Goal: Check status: Check status

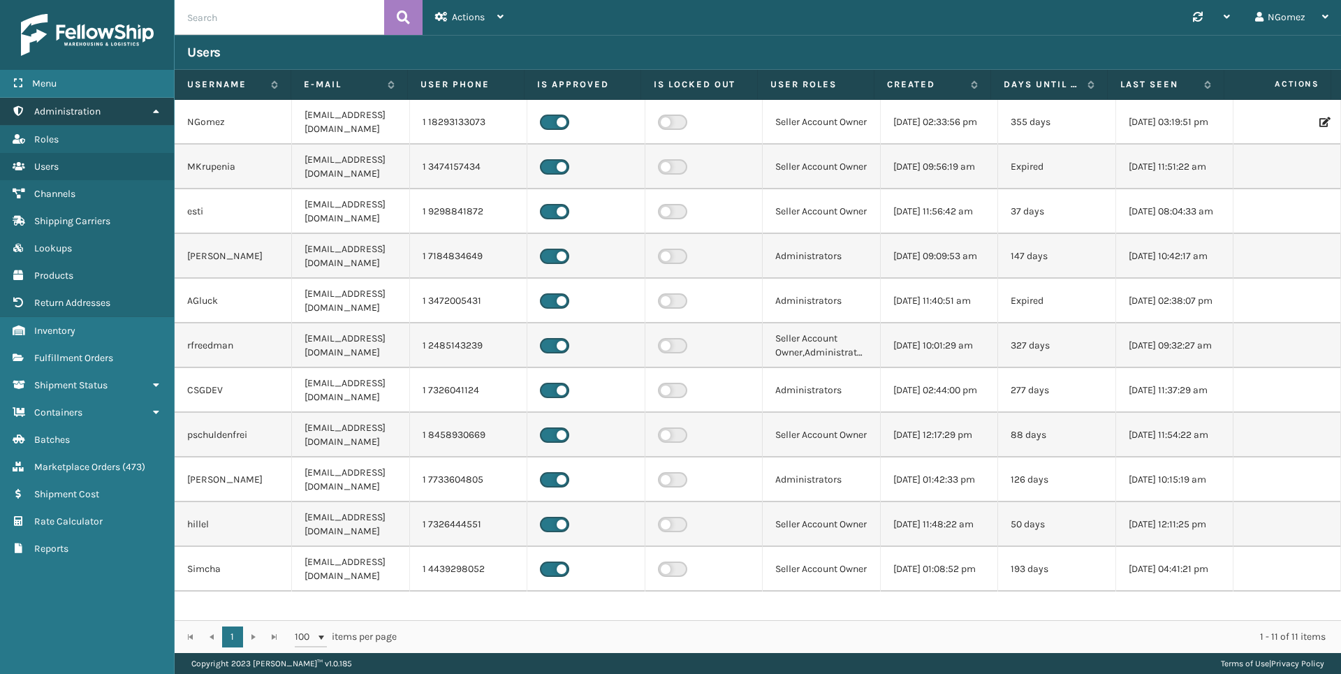
click at [149, 110] on link "Administration" at bounding box center [87, 111] width 174 height 27
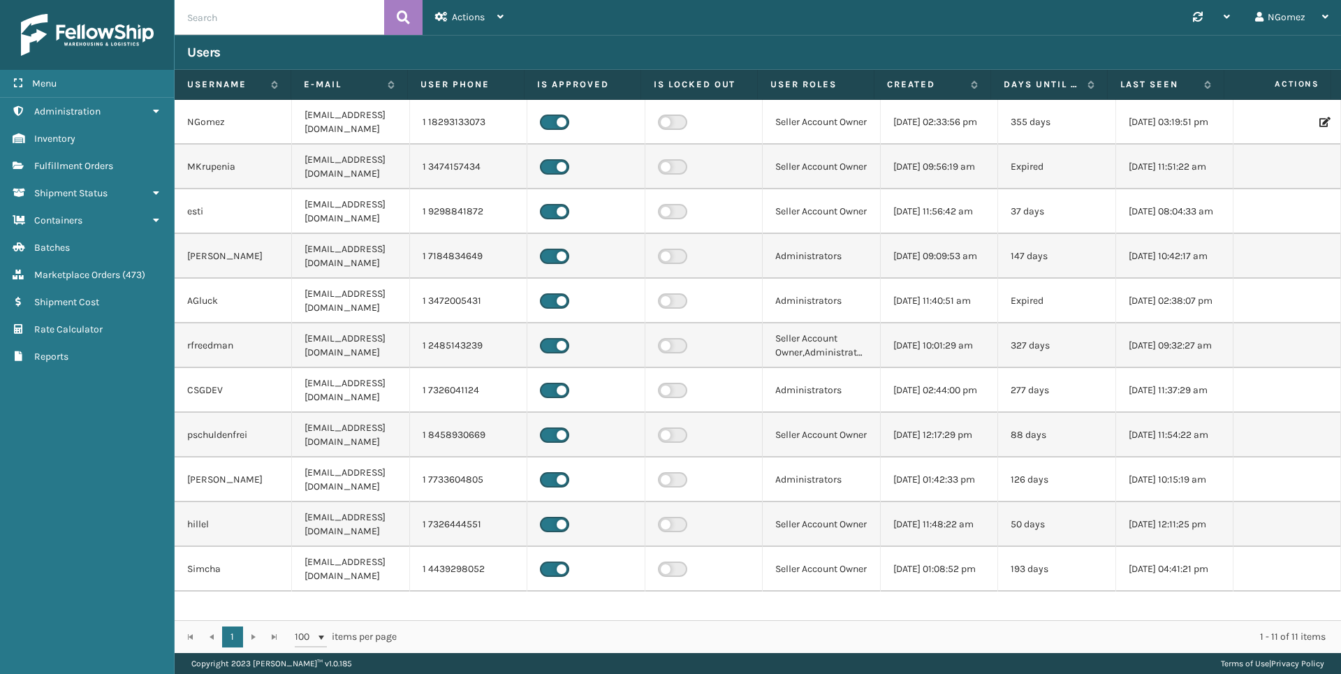
click at [279, 5] on input "text" at bounding box center [280, 17] width 210 height 35
click at [89, 167] on span "Fulfillment Orders" at bounding box center [73, 166] width 79 height 12
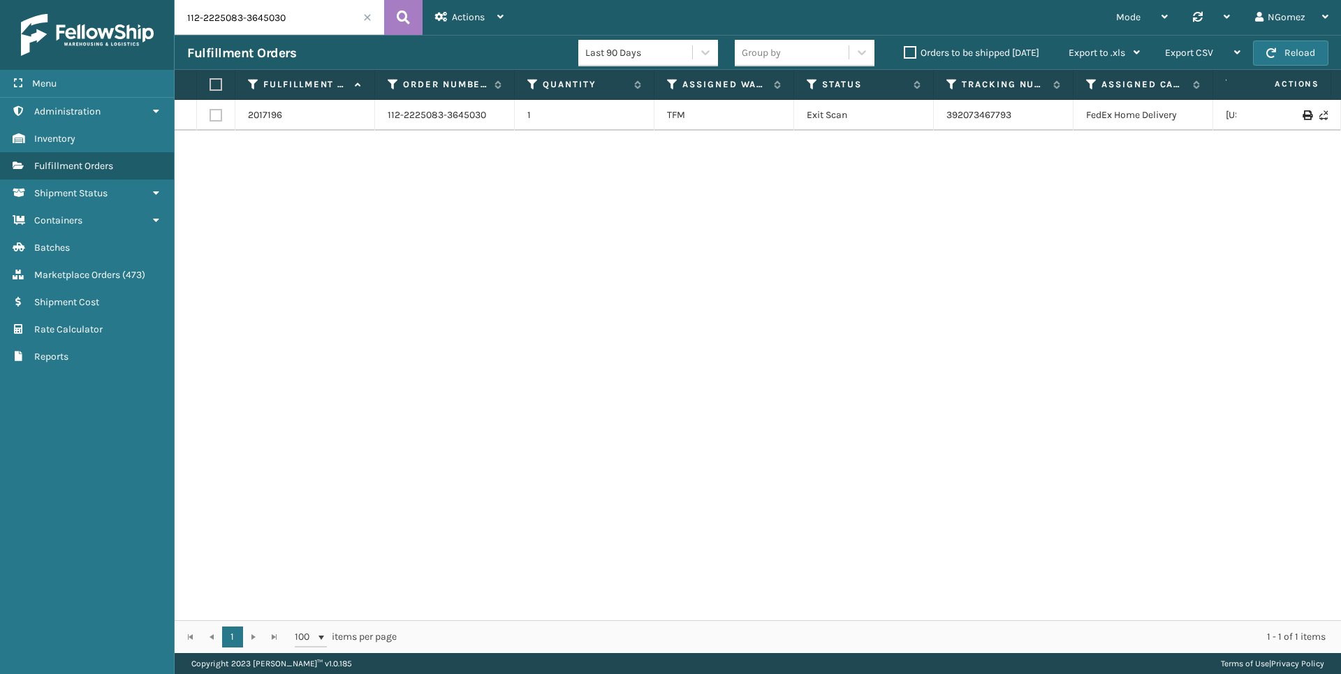
click at [275, 20] on input "112-2225083-3645030" at bounding box center [280, 17] width 210 height 35
click at [321, 12] on input "text" at bounding box center [280, 17] width 210 height 35
type input "3436"
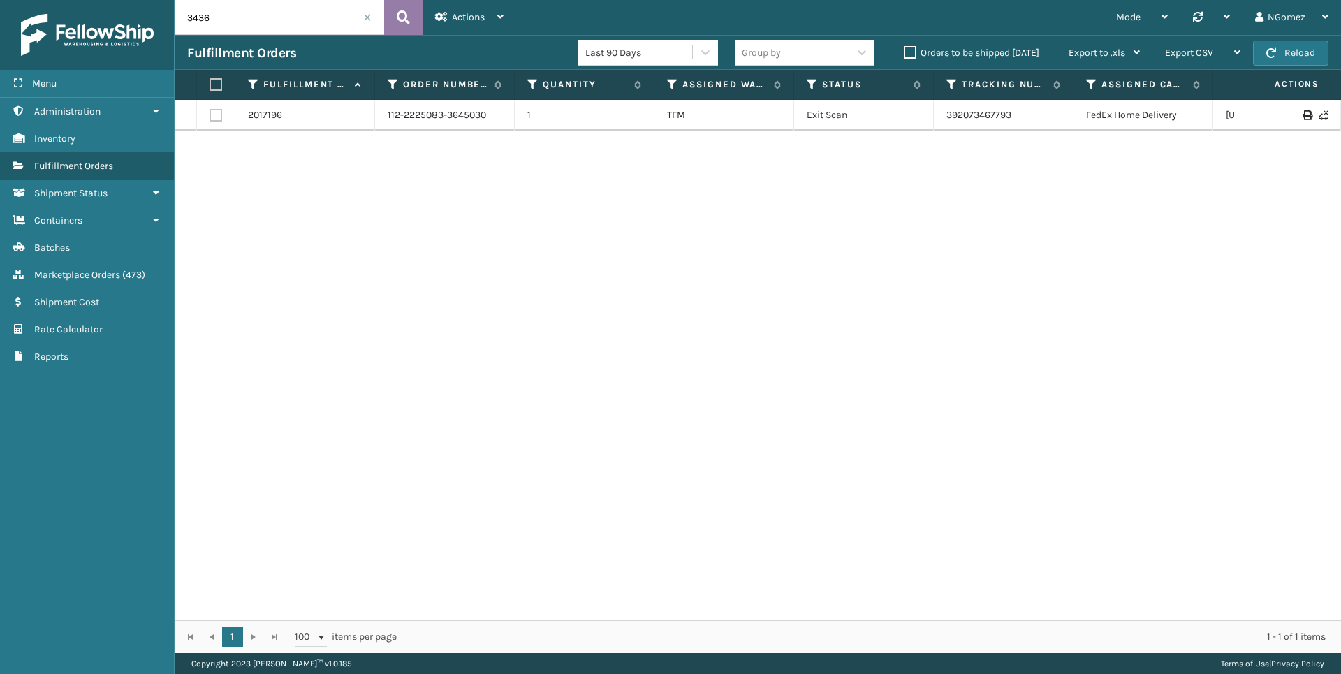
click at [409, 16] on icon at bounding box center [403, 17] width 13 height 21
click at [985, 115] on link "883548924178" at bounding box center [980, 115] width 67 height 12
